Goal: Information Seeking & Learning: Learn about a topic

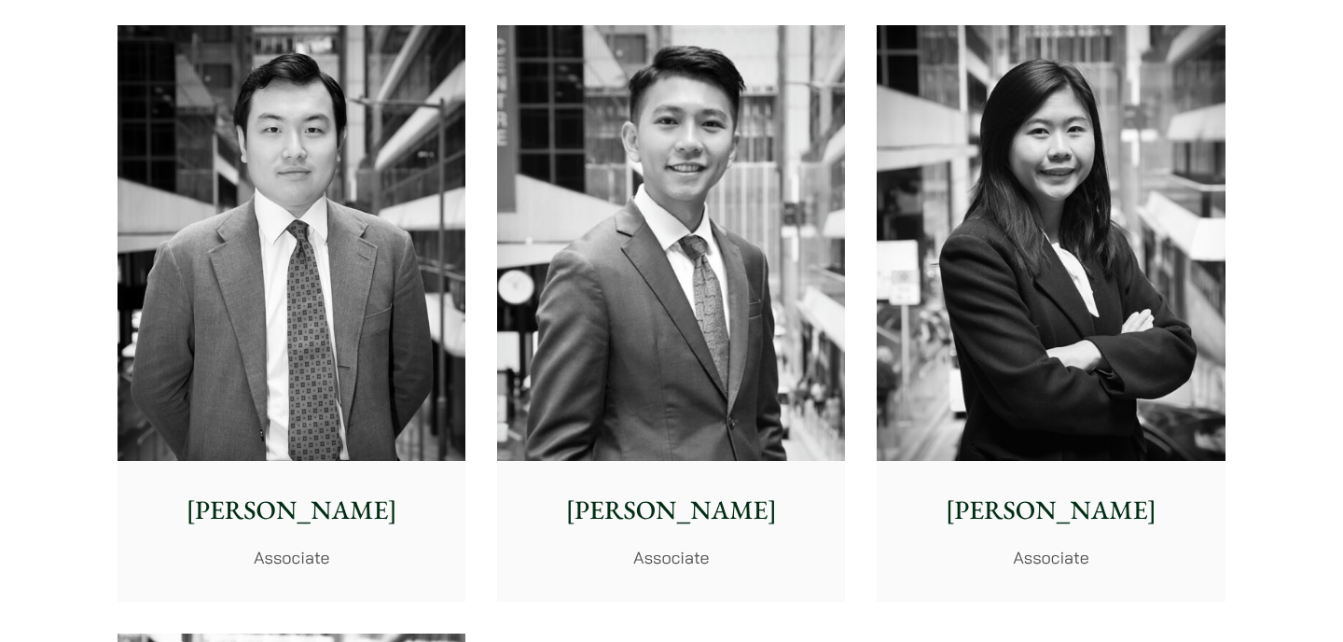
scroll to position [7346, 0]
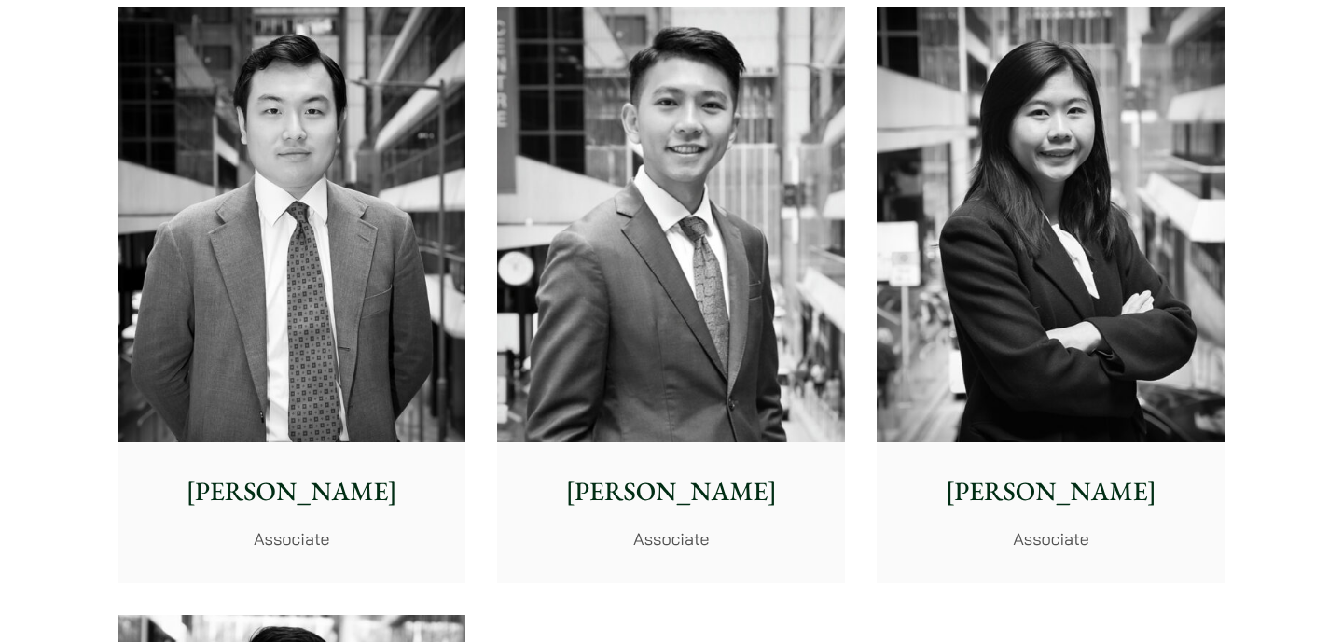
click at [398, 494] on p "Ryan Chau" at bounding box center [291, 491] width 318 height 39
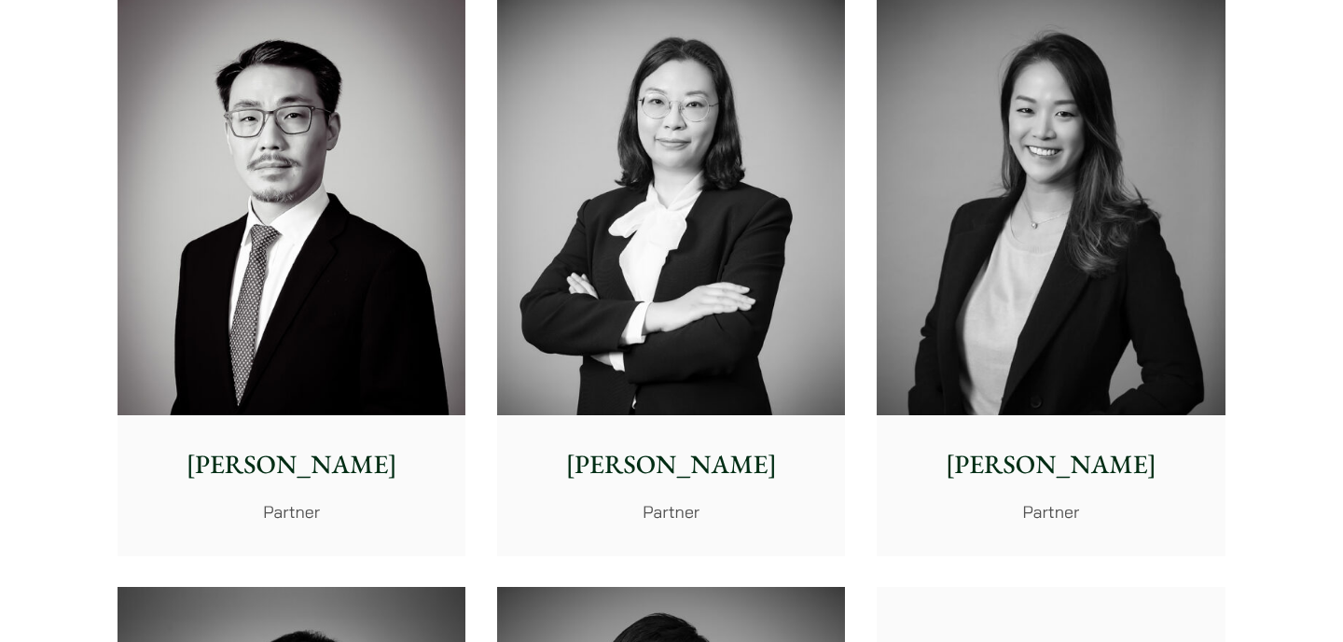
scroll to position [2987, 0]
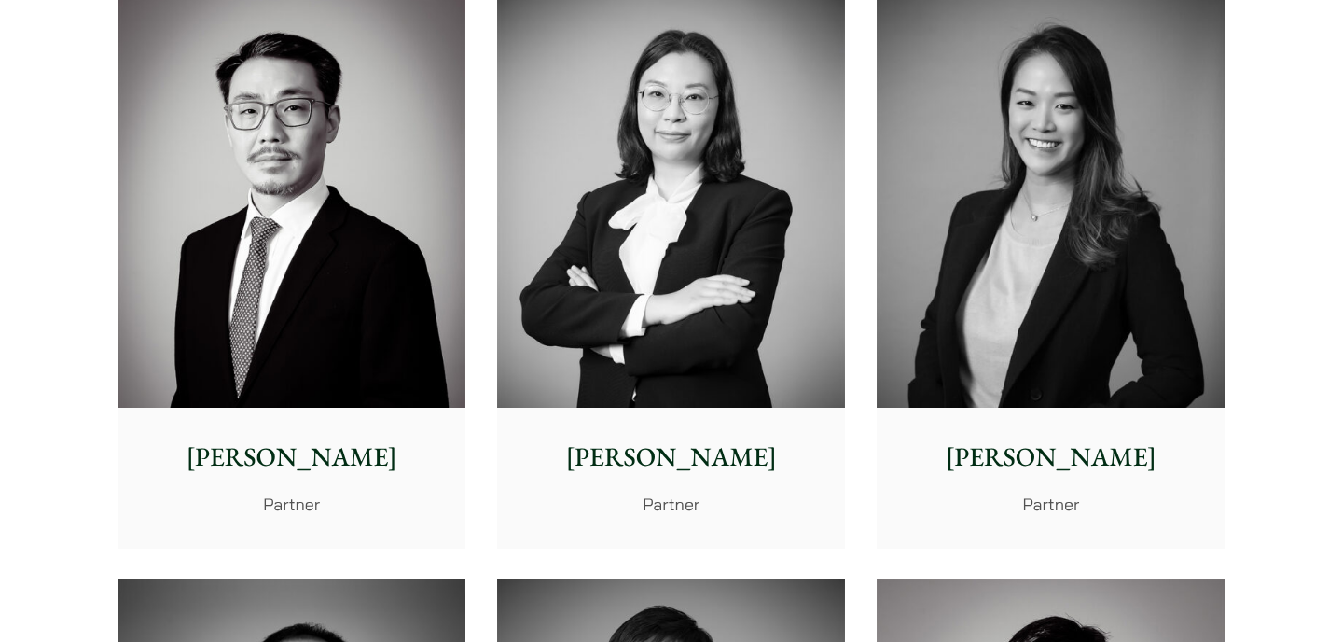
click at [1113, 460] on p "Patricia Liu" at bounding box center [1051, 456] width 318 height 39
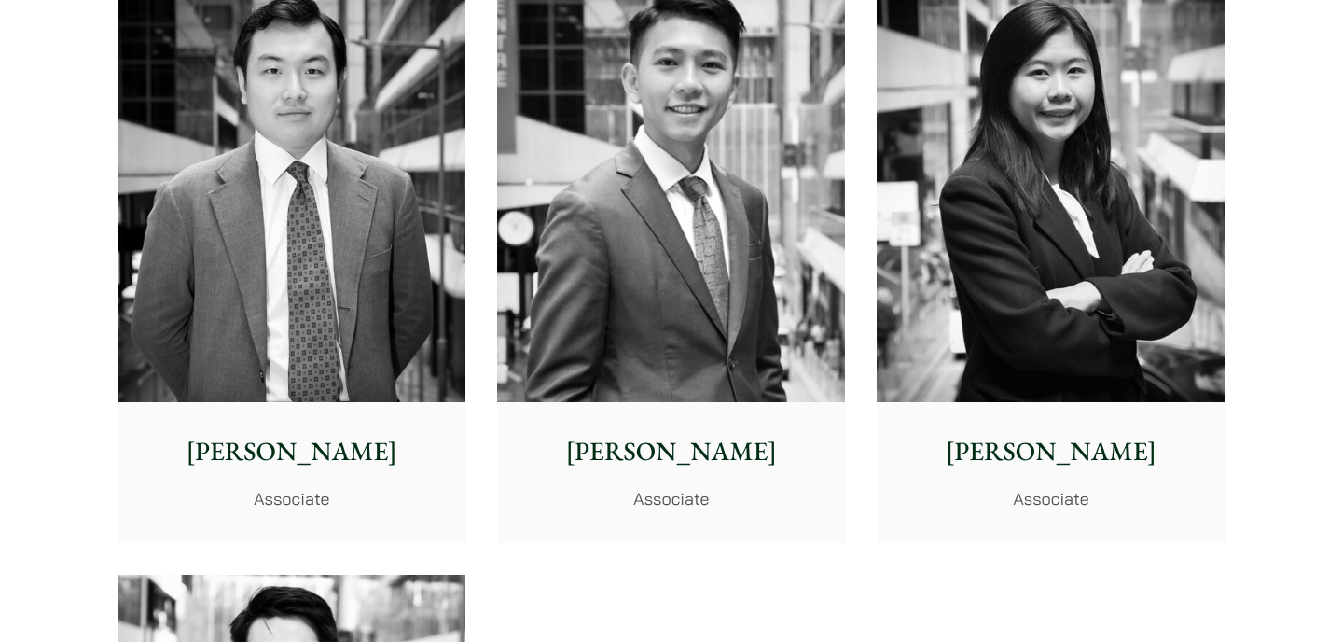
scroll to position [7389, 0]
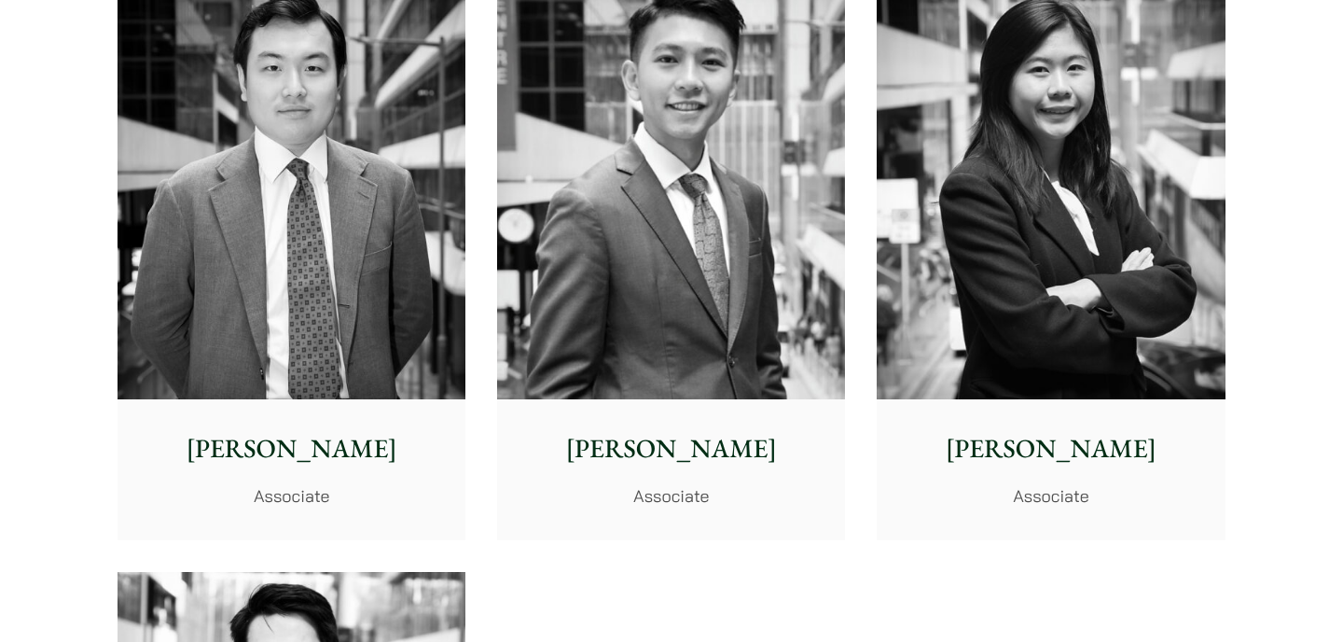
click at [546, 332] on img at bounding box center [671, 182] width 348 height 436
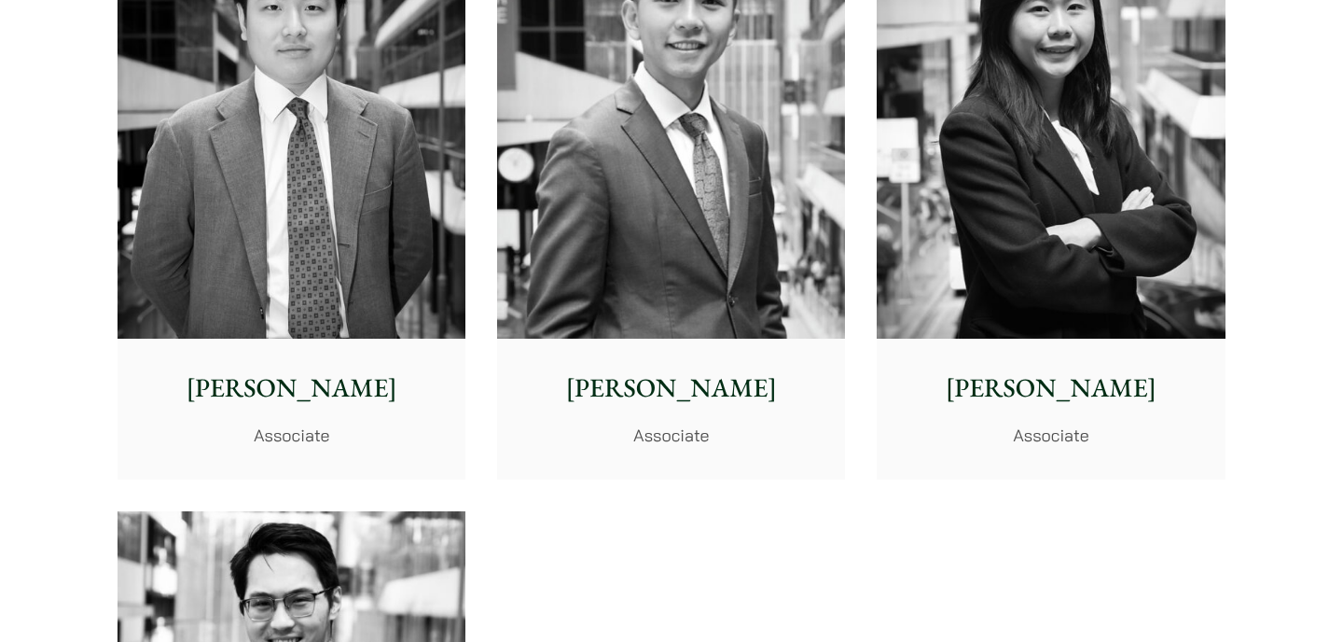
scroll to position [7460, 0]
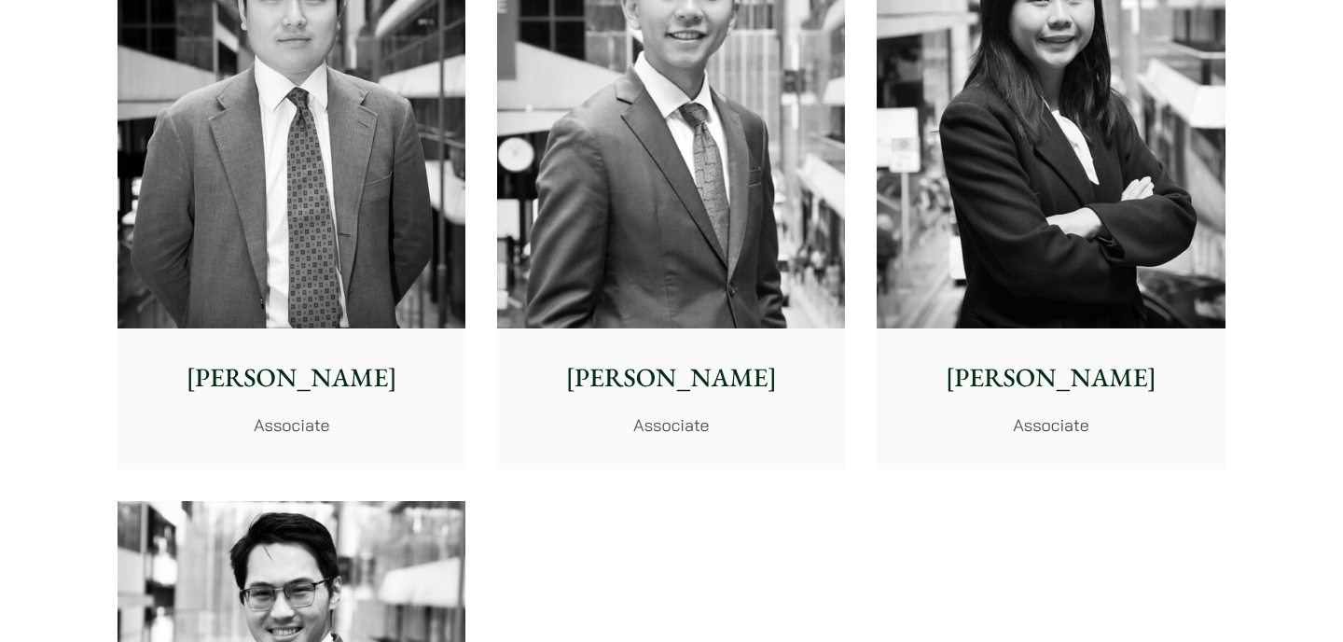
click at [317, 287] on img at bounding box center [292, 111] width 348 height 436
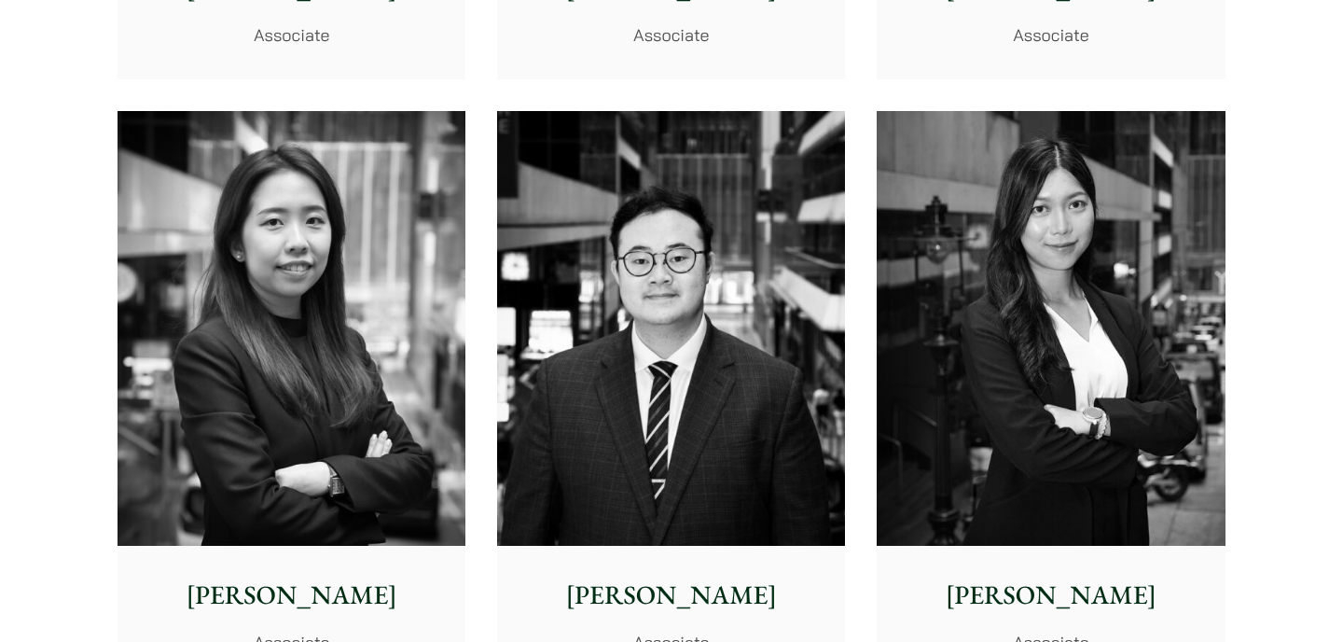
scroll to position [6722, 0]
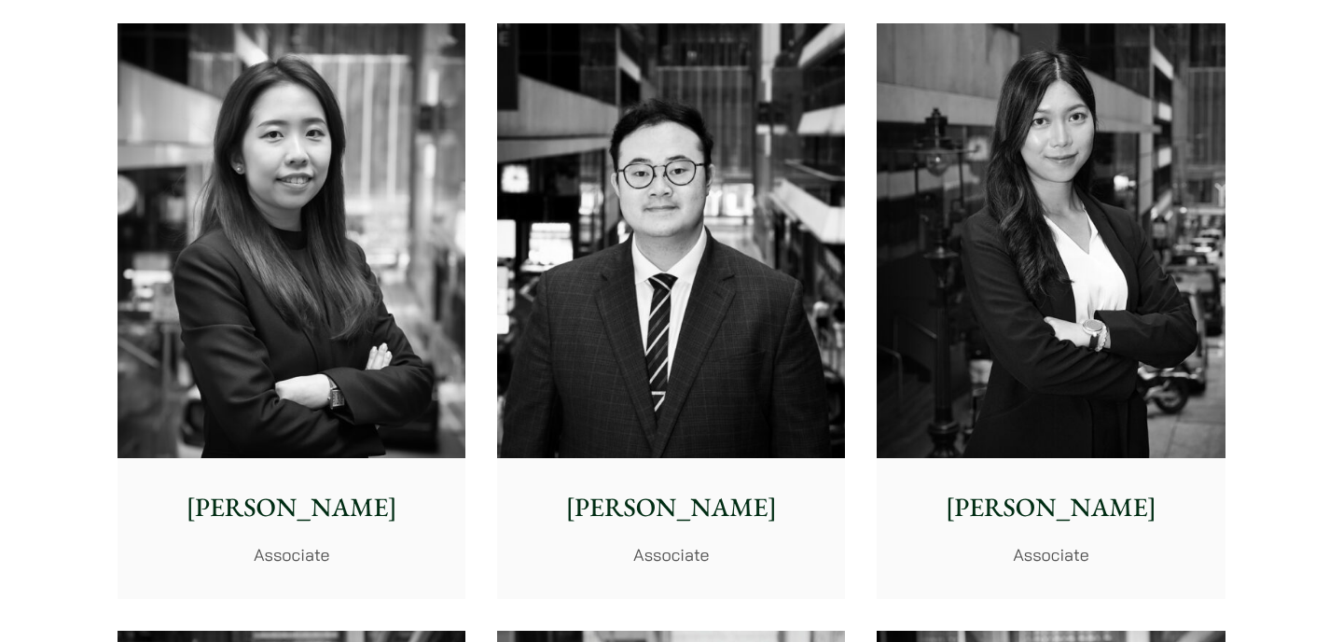
click at [334, 352] on img at bounding box center [292, 241] width 348 height 436
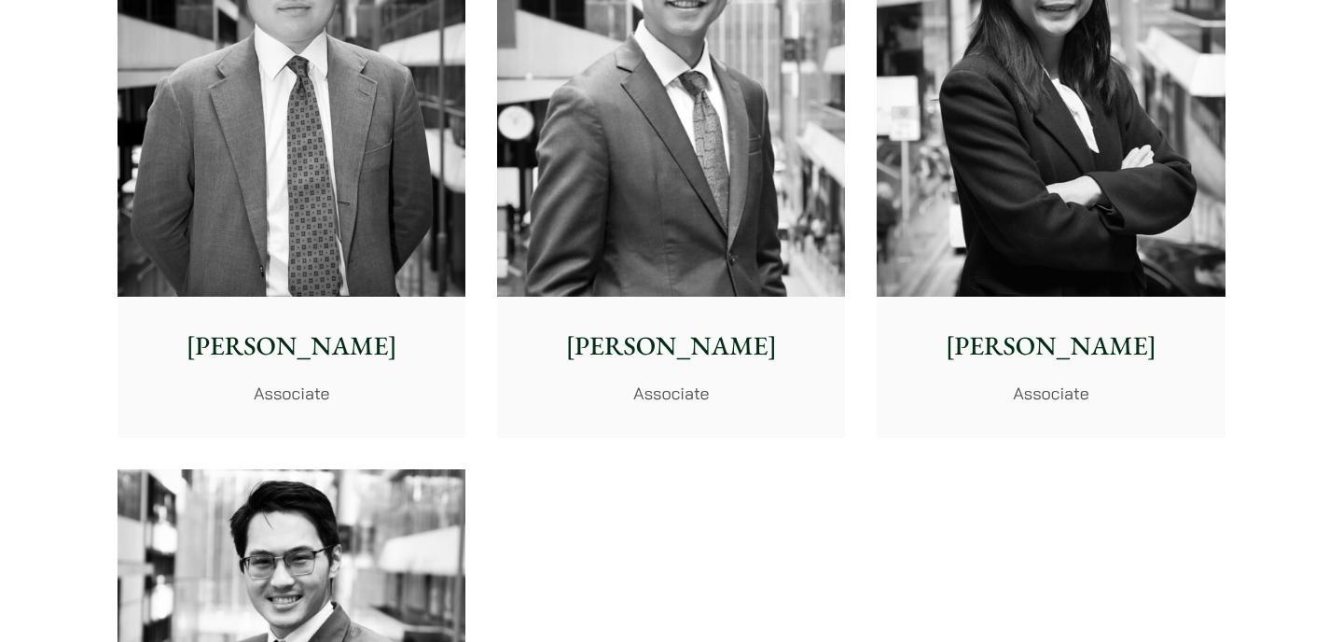
scroll to position [7507, 0]
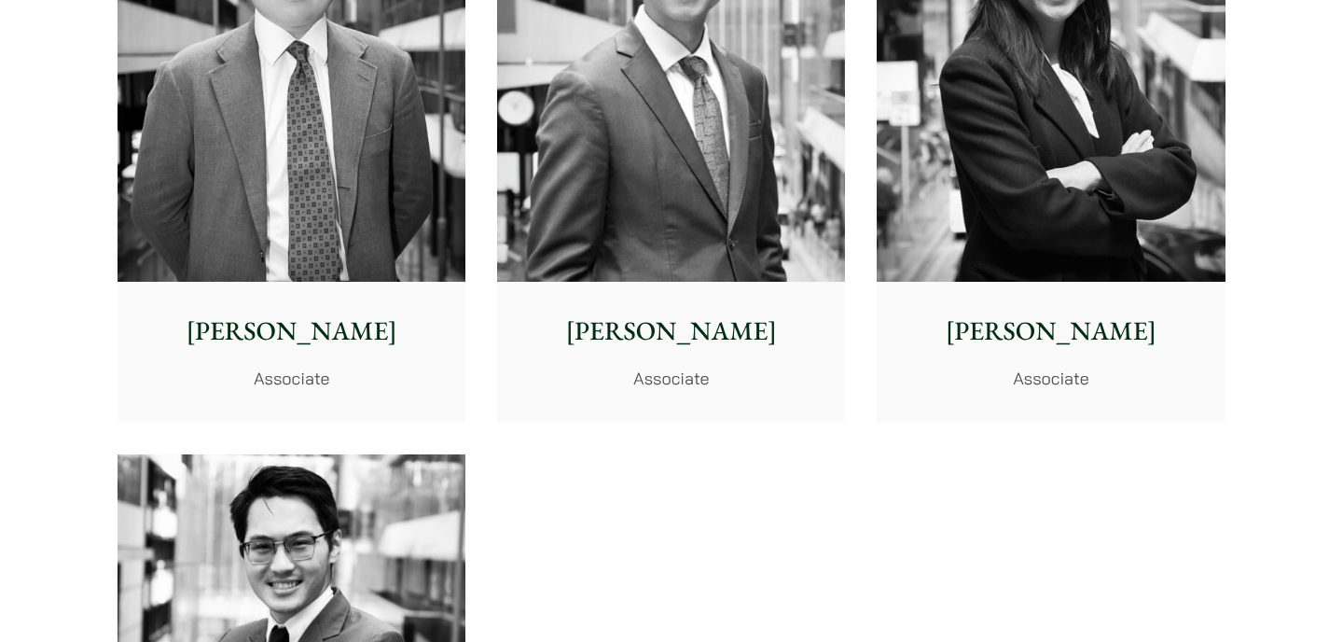
click at [250, 316] on p "[PERSON_NAME]" at bounding box center [291, 331] width 318 height 39
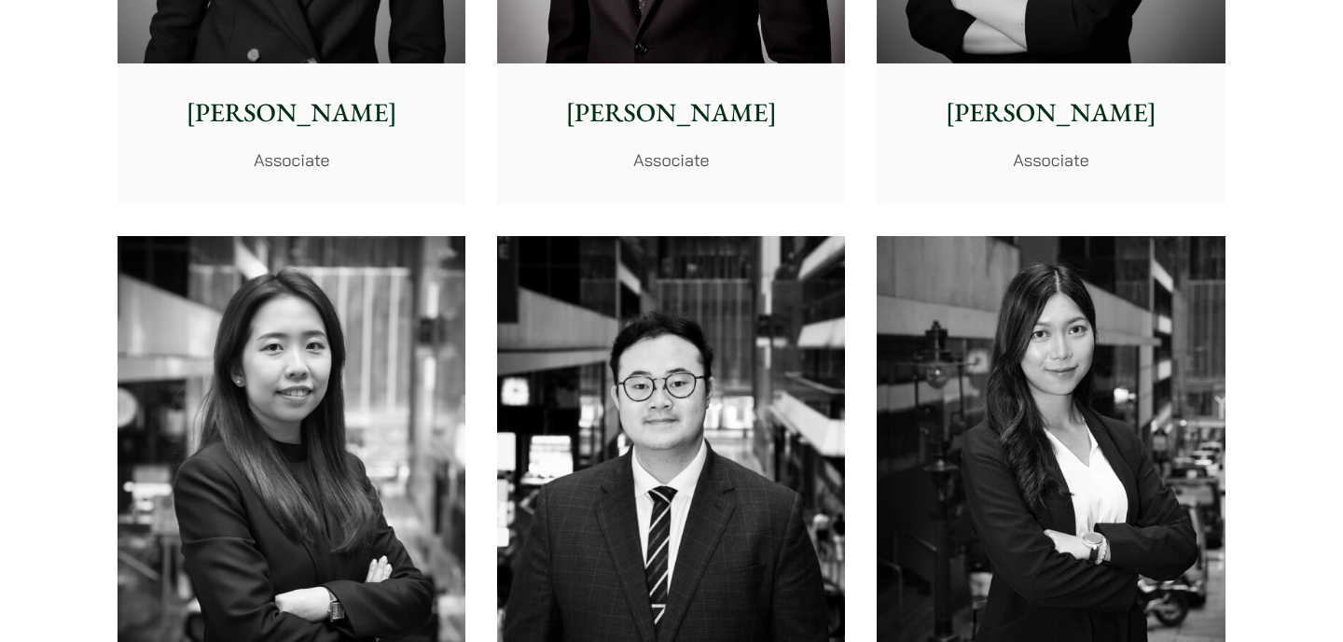
scroll to position [6817, 0]
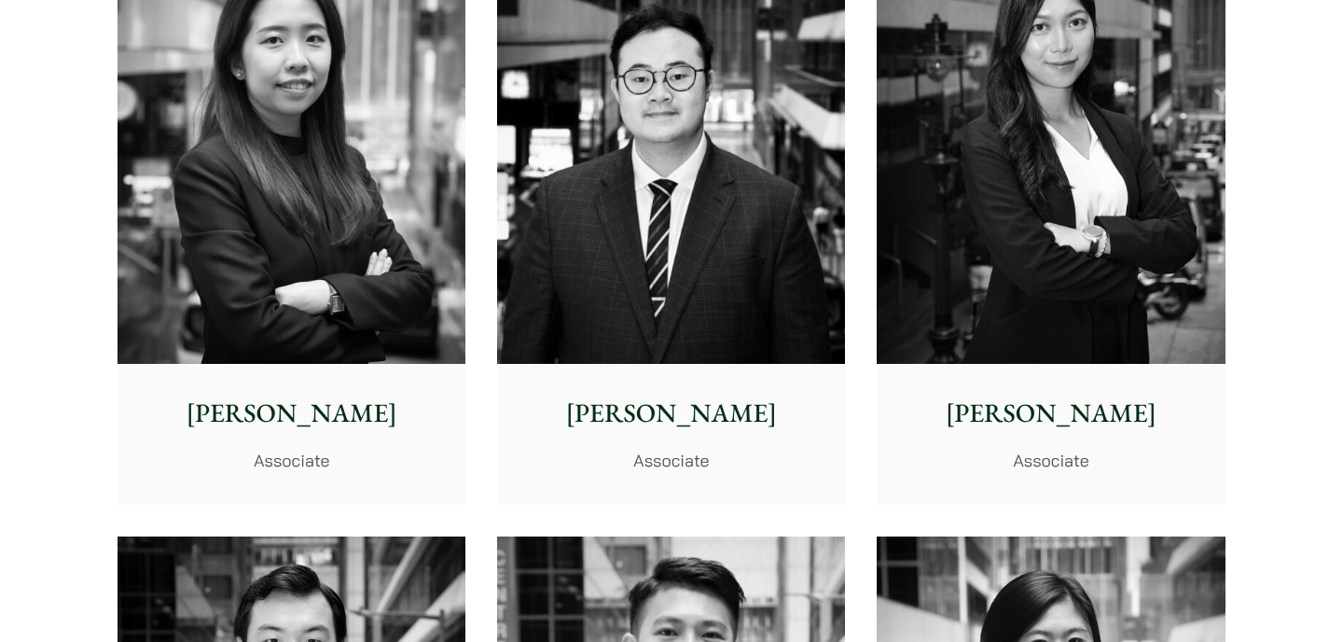
click at [1034, 406] on p "Joanne Lam" at bounding box center [1051, 413] width 318 height 39
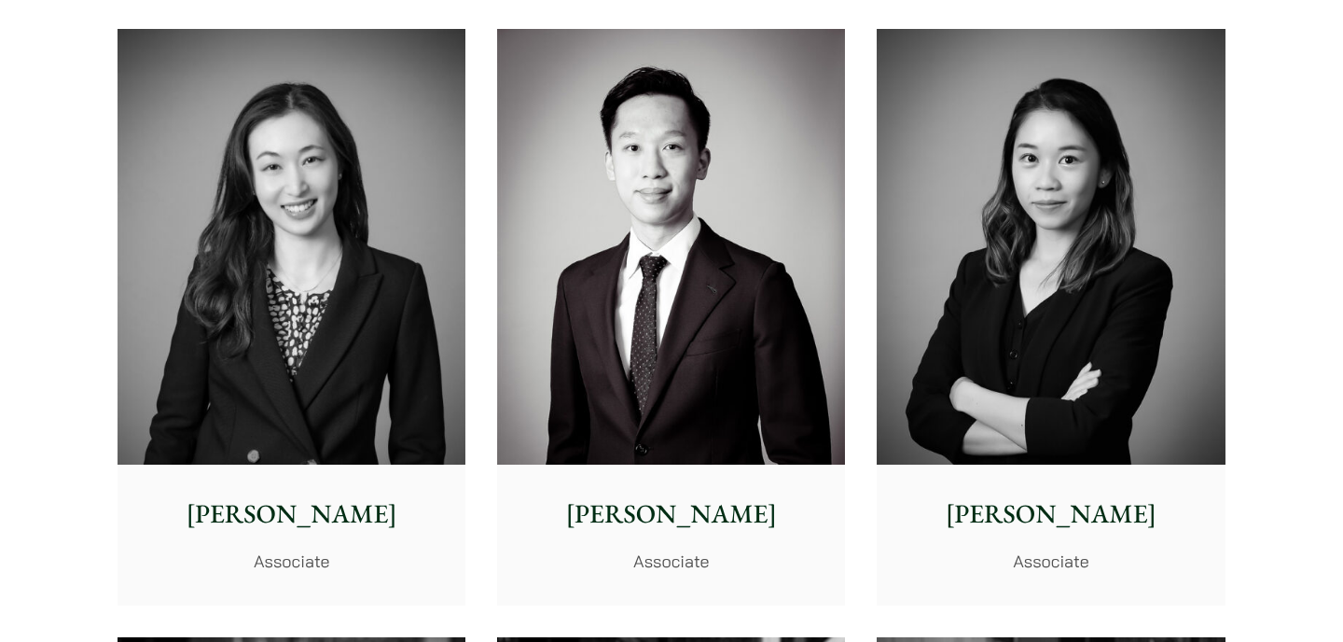
scroll to position [6133, 0]
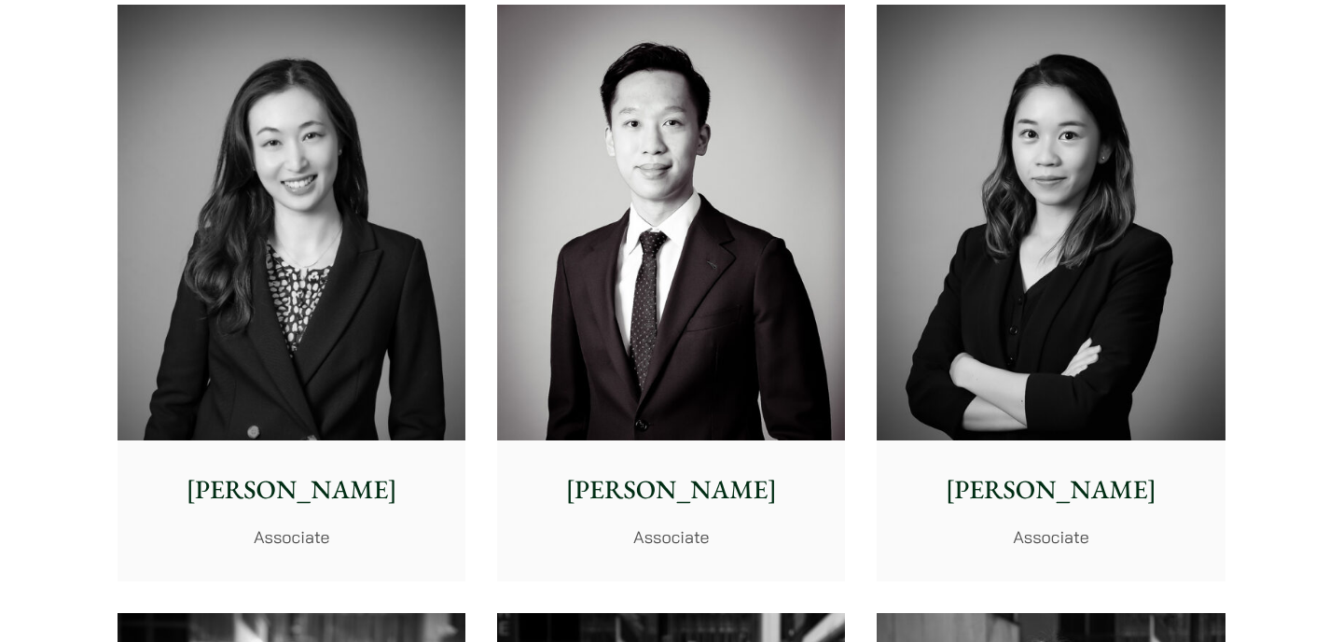
click at [1034, 532] on p "Associate" at bounding box center [1051, 536] width 318 height 25
click at [342, 561] on div "Shirley Chan Associate" at bounding box center [292, 509] width 348 height 139
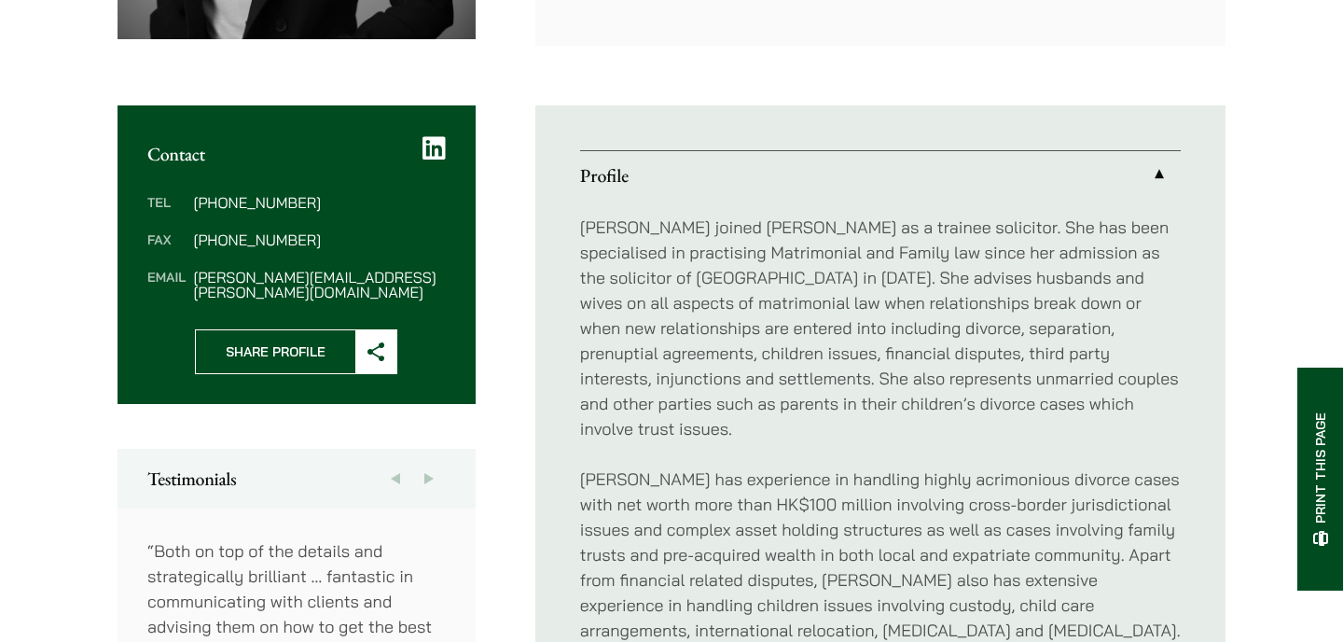
scroll to position [638, 0]
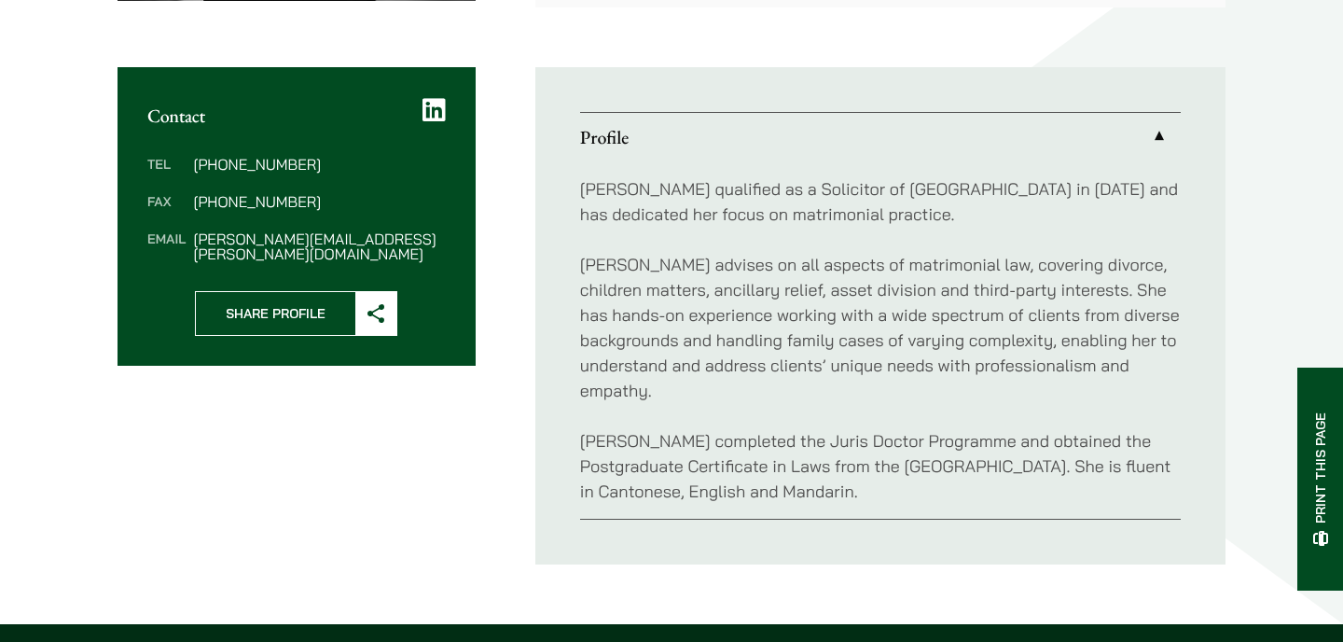
scroll to position [674, 0]
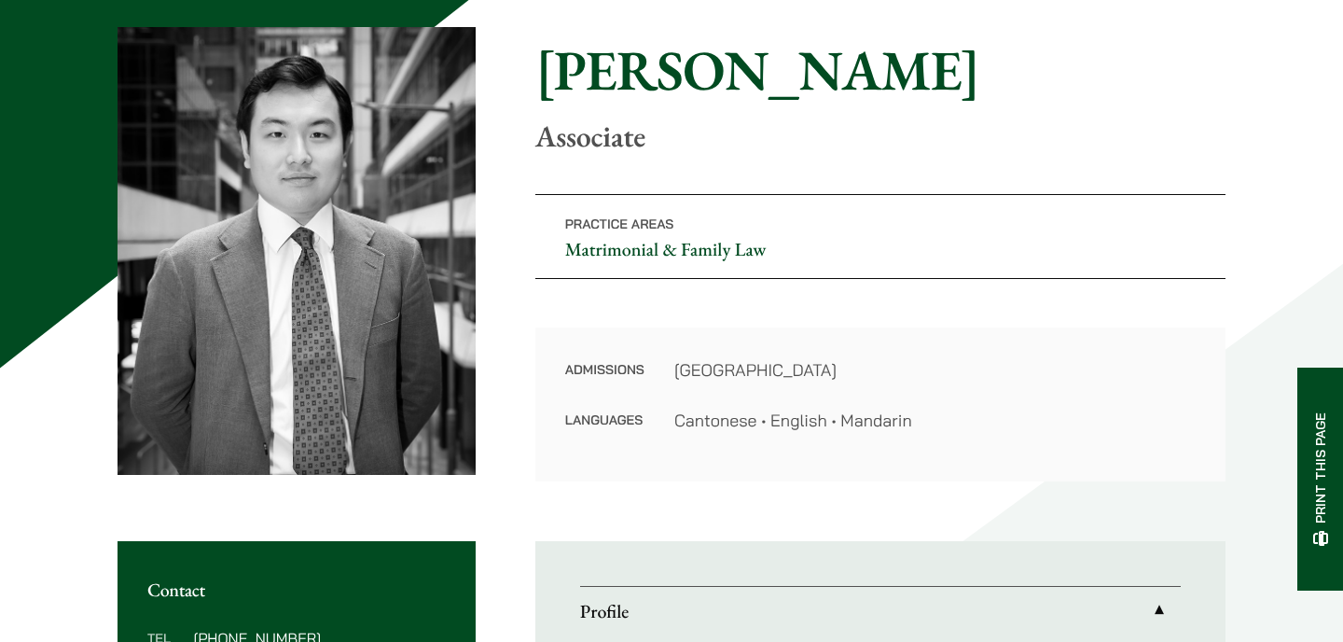
scroll to position [148, 0]
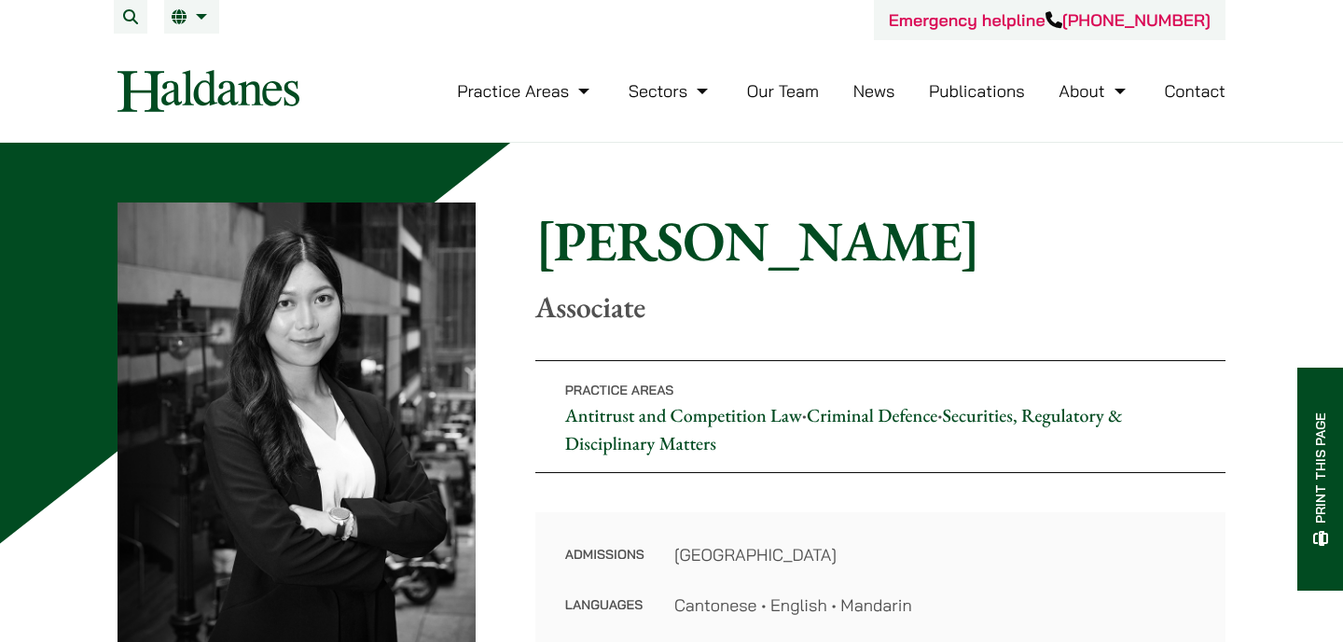
scroll to position [132, 0]
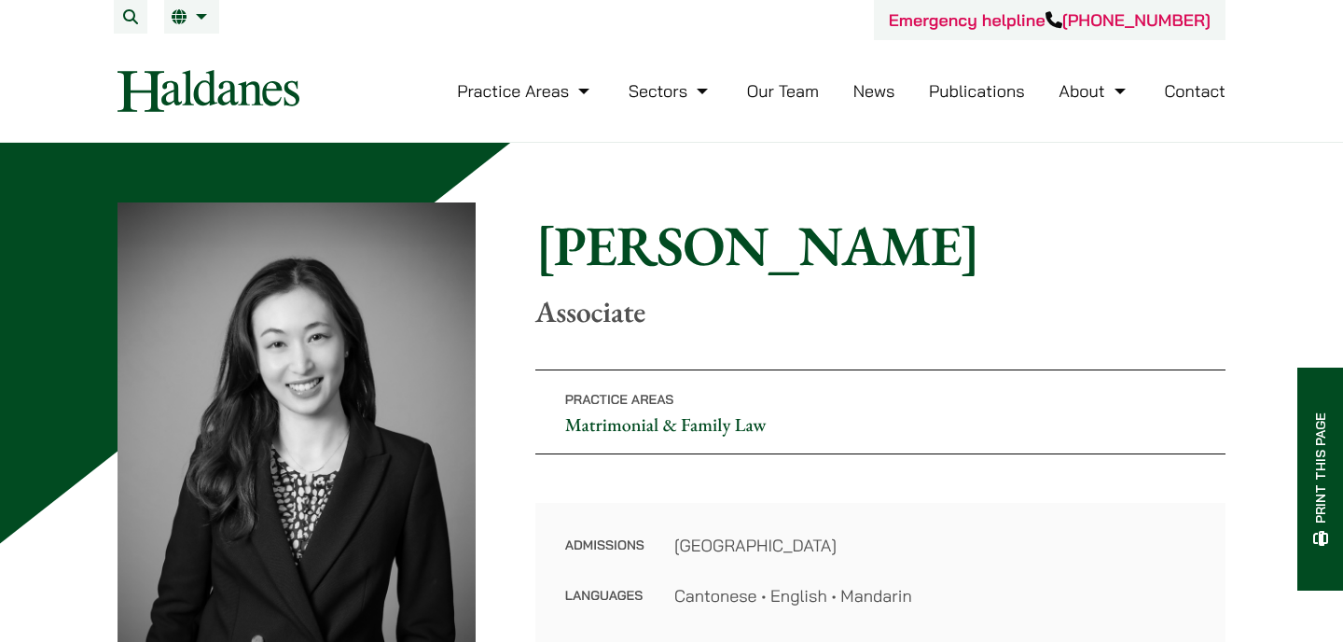
click at [644, 429] on link "Matrimonial & Family Law" at bounding box center [665, 424] width 201 height 24
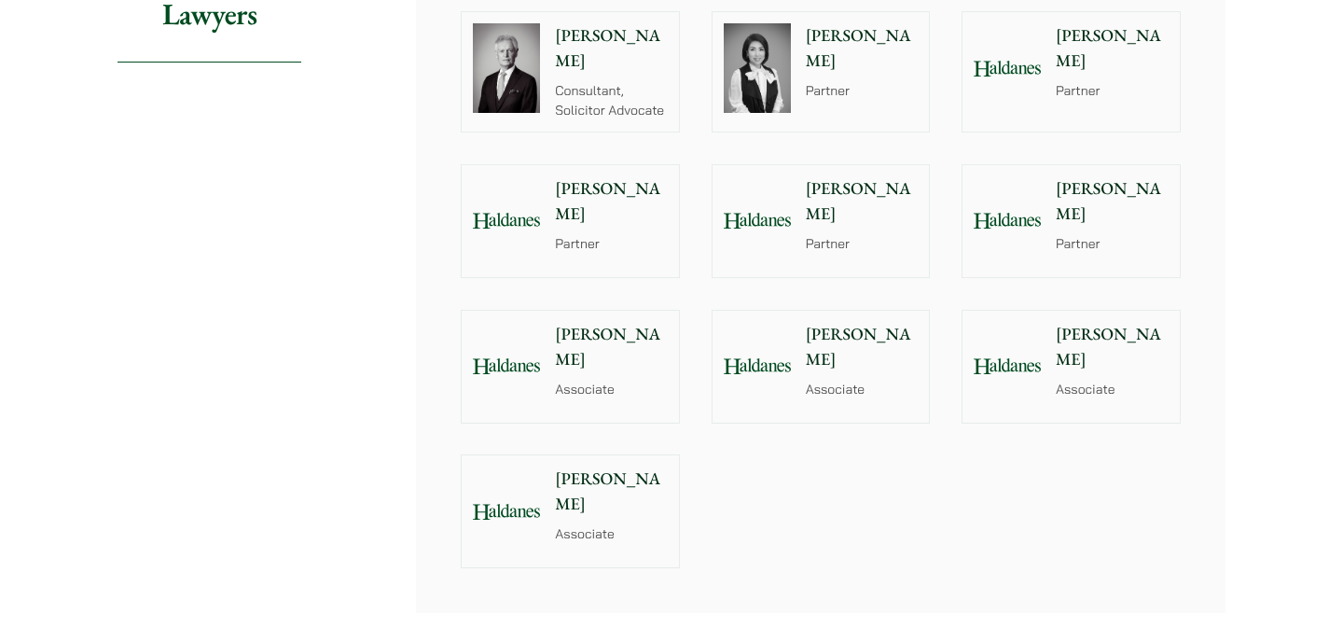
scroll to position [1477, 0]
